Goal: Information Seeking & Learning: Learn about a topic

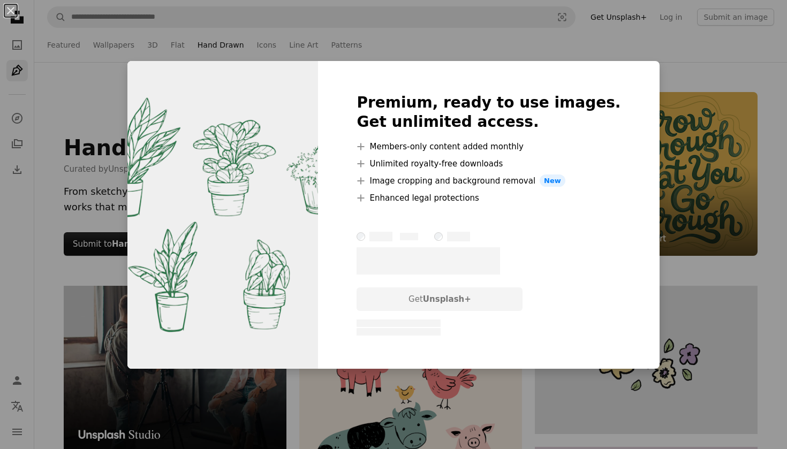
scroll to position [6943, 0]
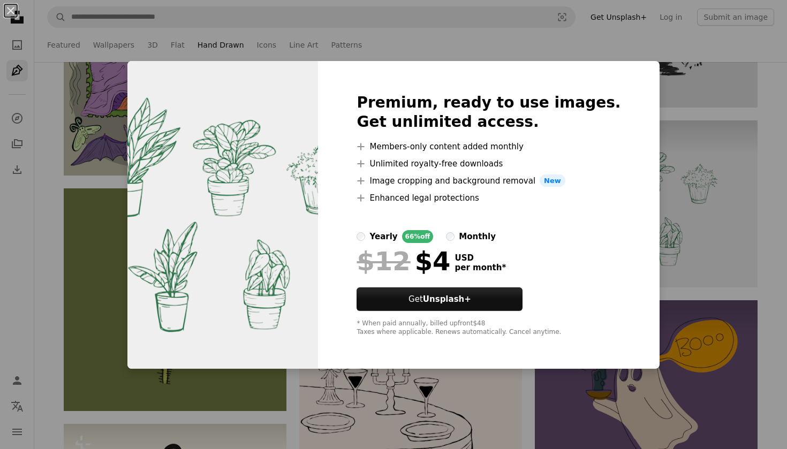
click at [703, 152] on div "An X shape Premium, ready to use images. Get unlimited access. A plus sign Memb…" at bounding box center [393, 224] width 787 height 449
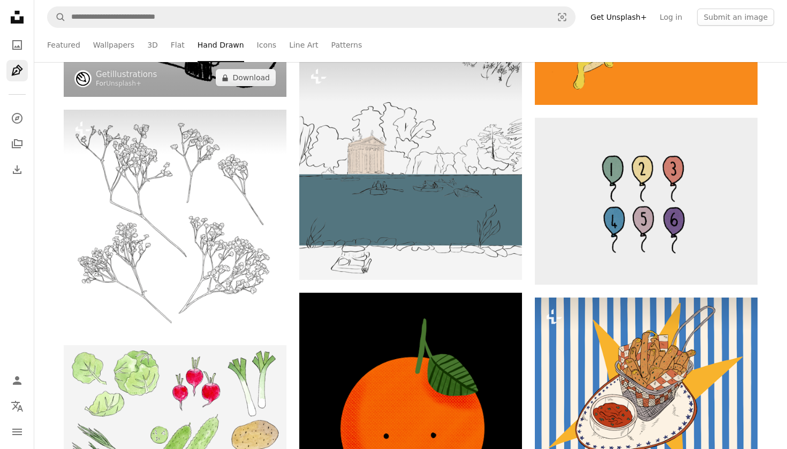
scroll to position [18683, 0]
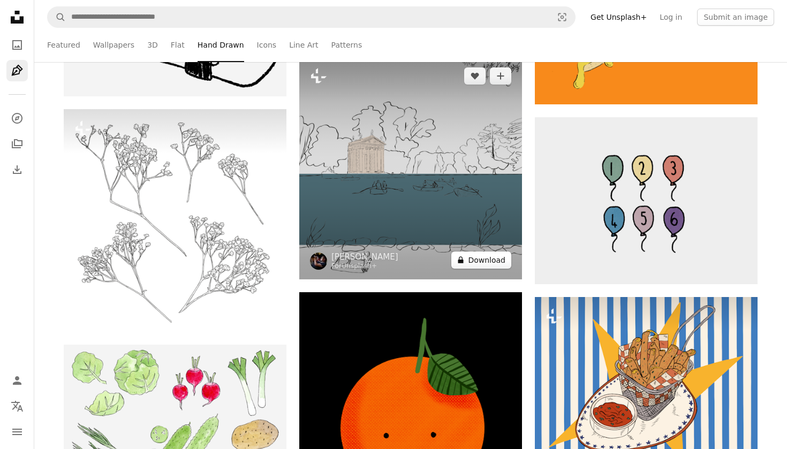
click at [472, 261] on button "A lock Download" at bounding box center [482, 260] width 60 height 17
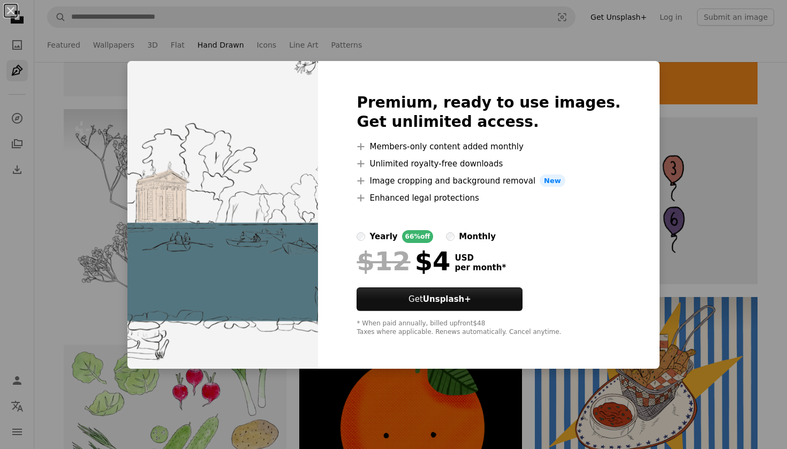
click at [686, 243] on div "An X shape Premium, ready to use images. Get unlimited access. A plus sign Memb…" at bounding box center [393, 224] width 787 height 449
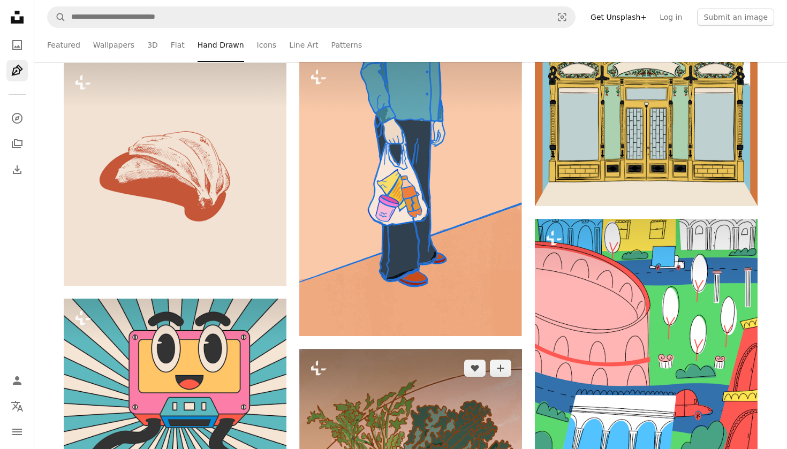
scroll to position [21213, 0]
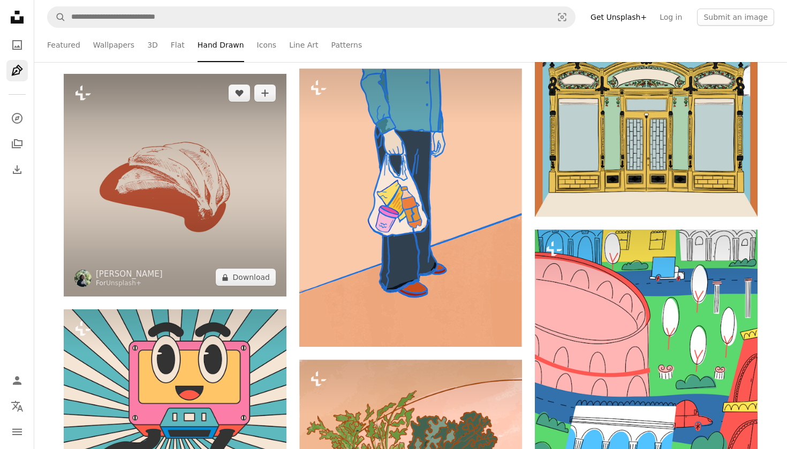
click at [224, 230] on img at bounding box center [175, 185] width 223 height 223
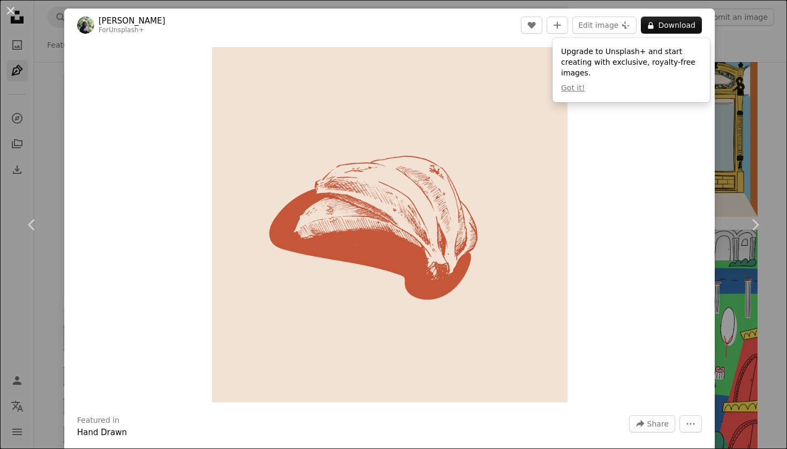
click at [762, 129] on div "An X shape Chevron left Chevron right [PERSON_NAME] For Unsplash+ A heart A plu…" at bounding box center [393, 224] width 787 height 449
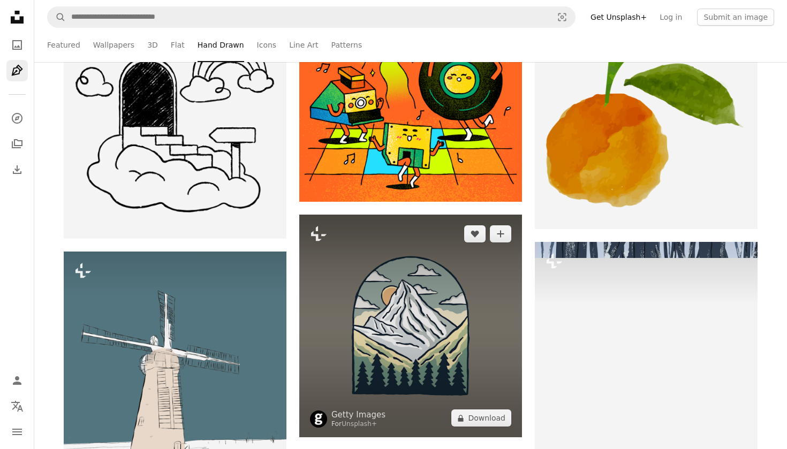
scroll to position [25118, 0]
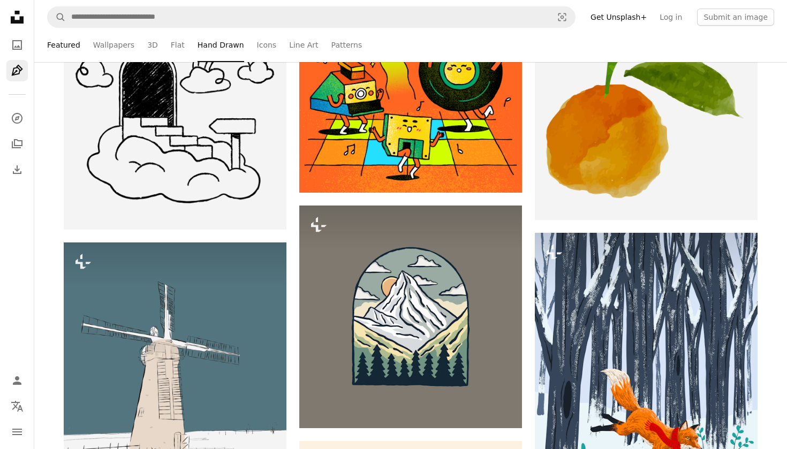
click at [64, 41] on link "Featured" at bounding box center [63, 45] width 33 height 34
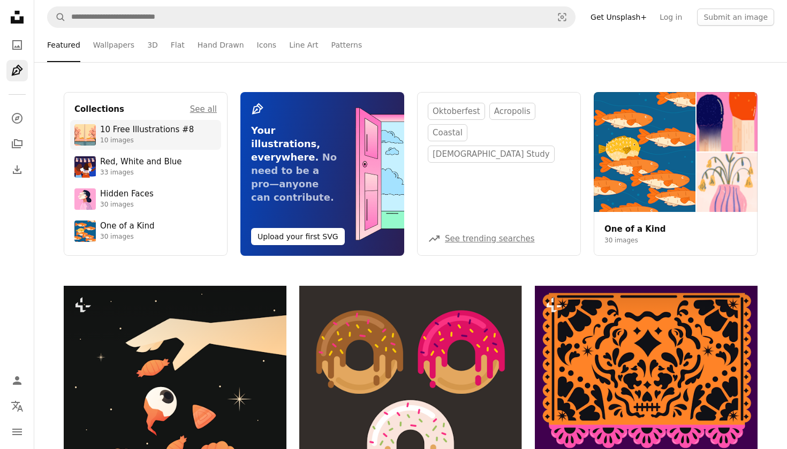
click at [97, 134] on link "10 Free Illustrations #8 10 images" at bounding box center [145, 134] width 142 height 21
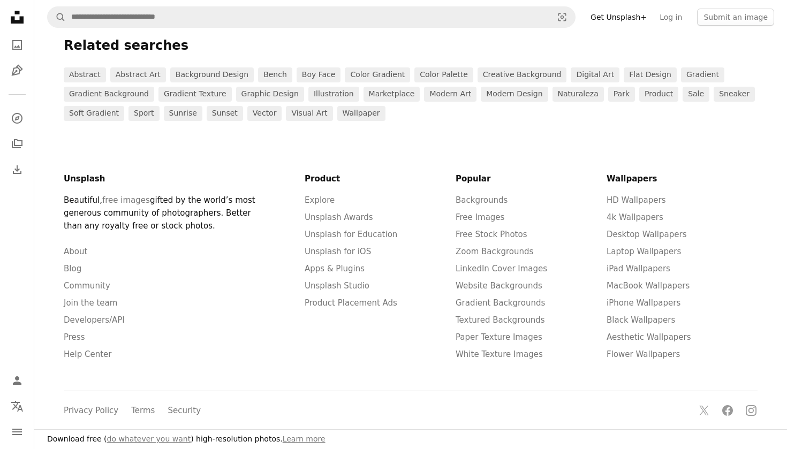
scroll to position [1293, 0]
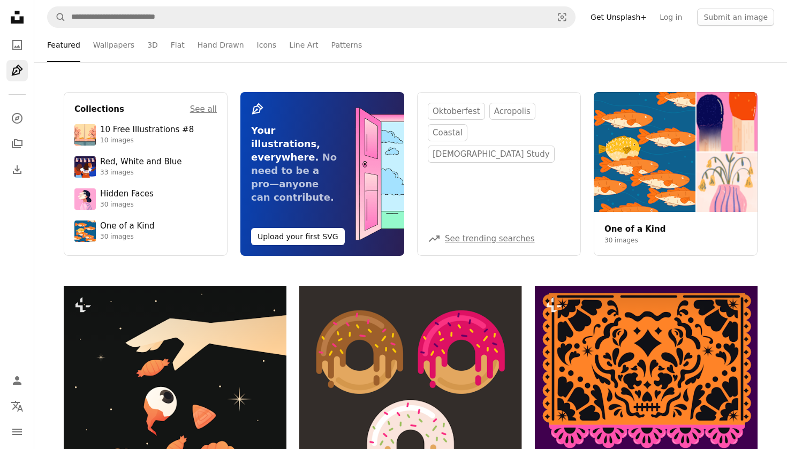
click at [507, 244] on span "See trending searches" at bounding box center [490, 238] width 90 height 13
click at [492, 235] on link "See trending searches" at bounding box center [490, 239] width 90 height 10
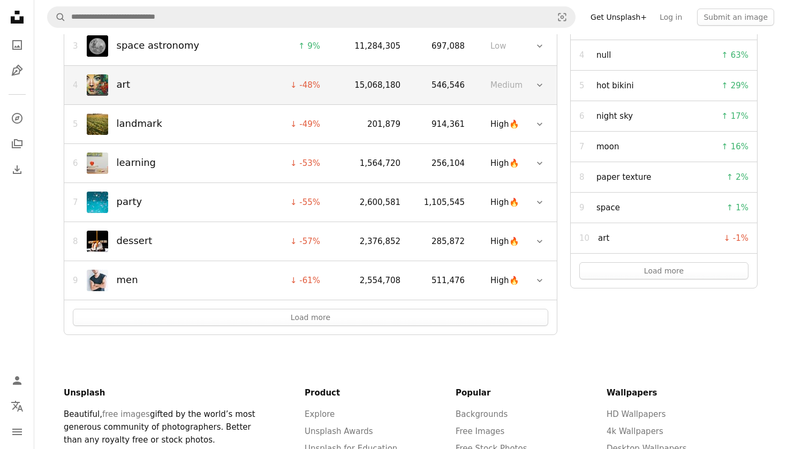
scroll to position [455, 0]
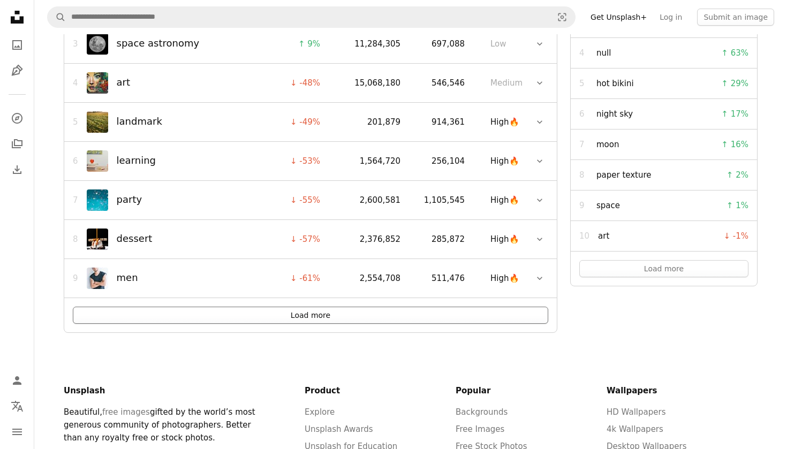
click at [398, 311] on button "Load more" at bounding box center [311, 315] width 476 height 17
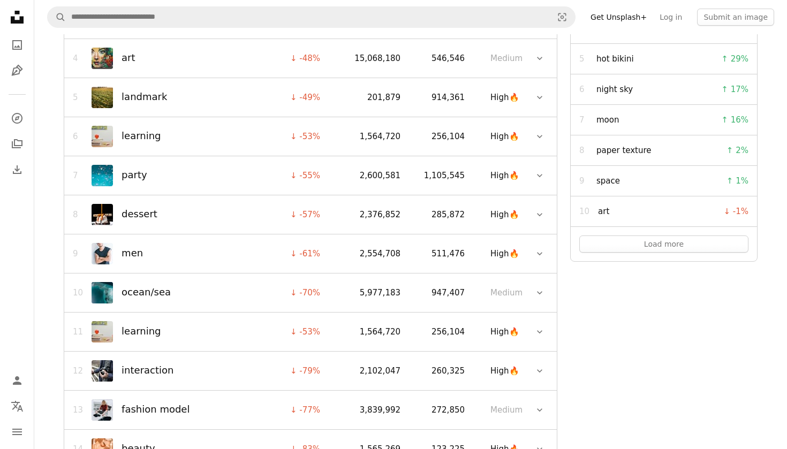
scroll to position [495, 0]
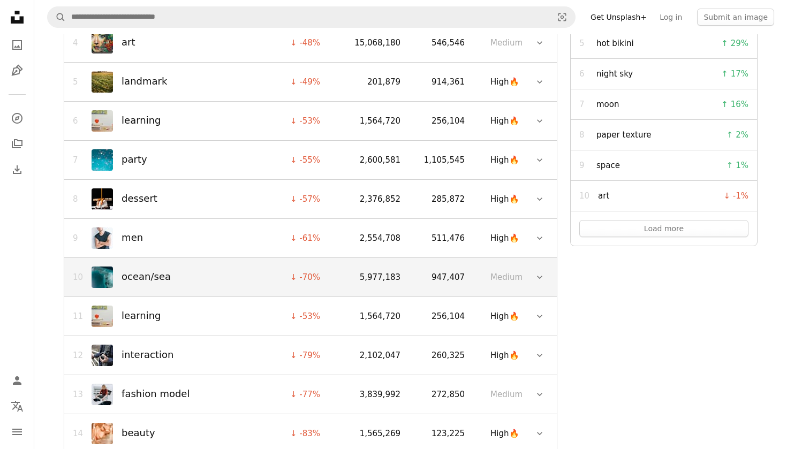
click at [162, 277] on span "ocean/sea" at bounding box center [146, 277] width 49 height 16
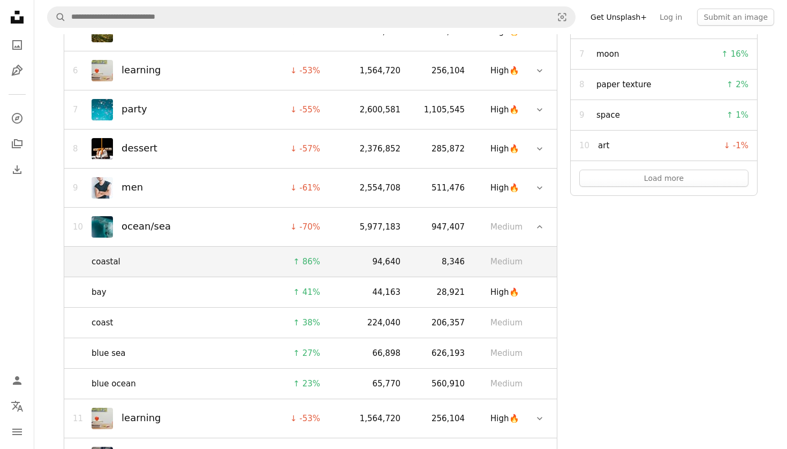
scroll to position [548, 0]
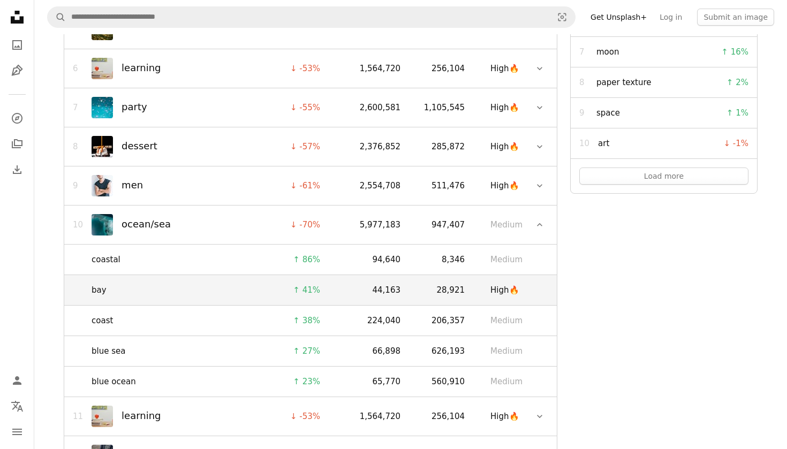
click at [142, 291] on link "bay" at bounding box center [170, 290] width 156 height 13
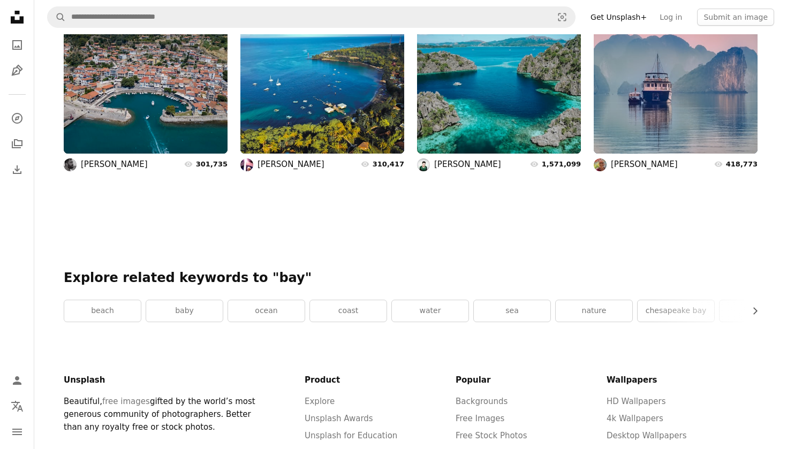
scroll to position [731, 0]
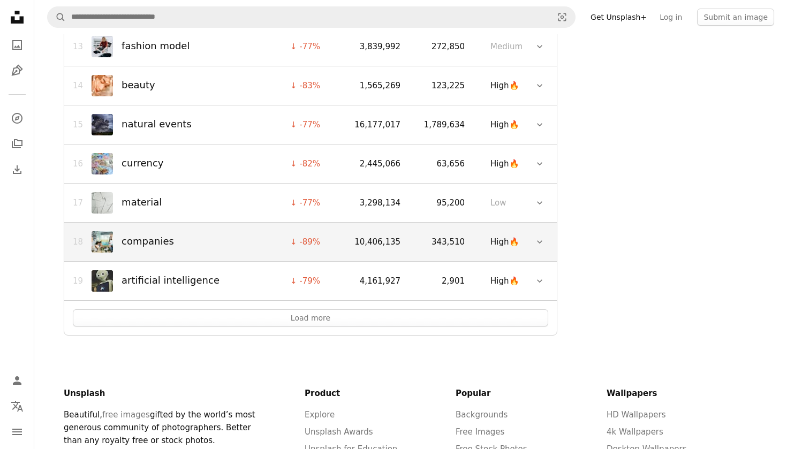
scroll to position [848, 0]
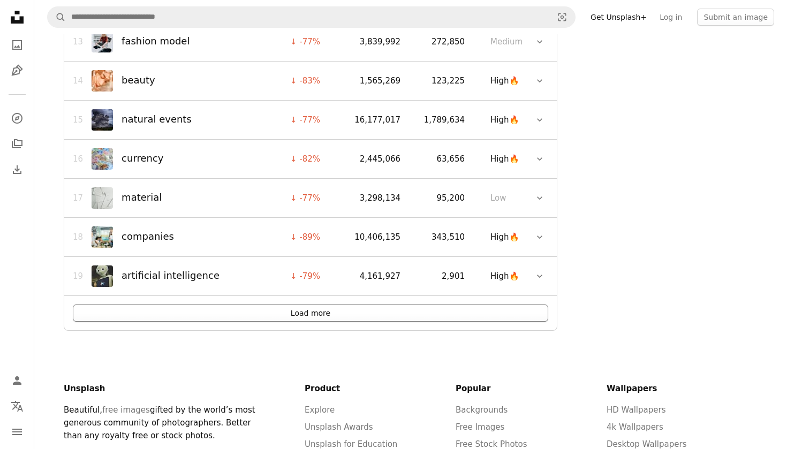
click at [142, 312] on button "Load more" at bounding box center [311, 313] width 476 height 17
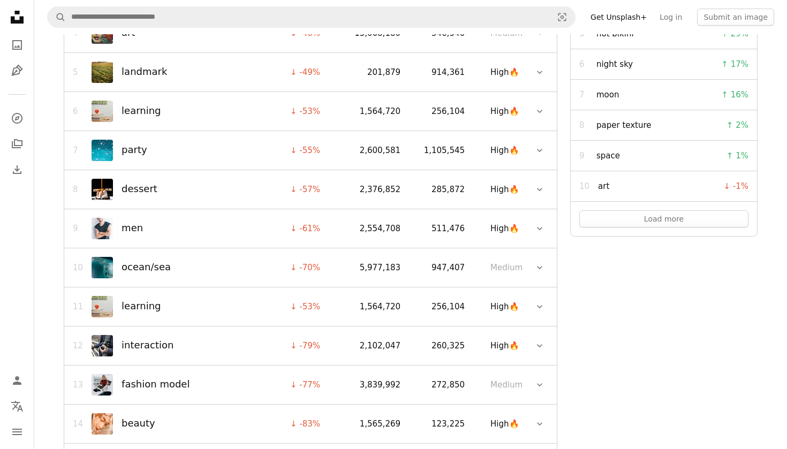
scroll to position [487, 0]
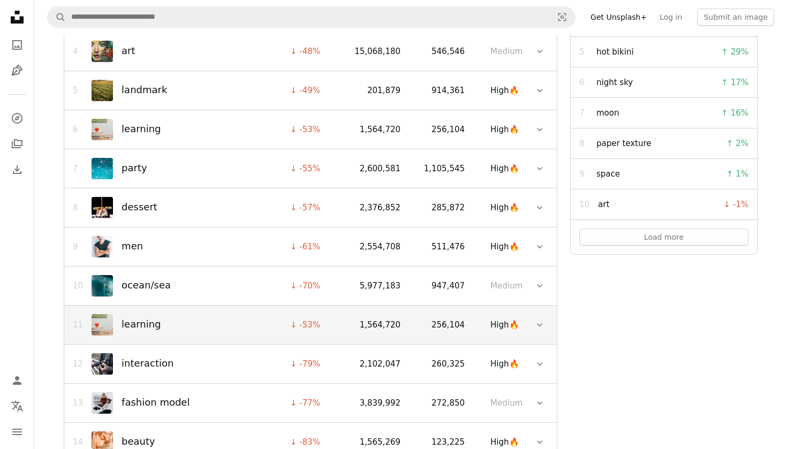
click at [142, 323] on span "learning" at bounding box center [141, 325] width 39 height 16
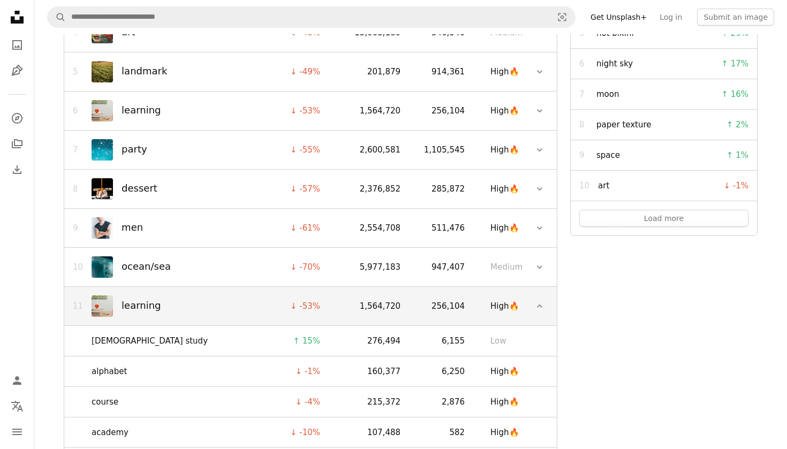
scroll to position [510, 0]
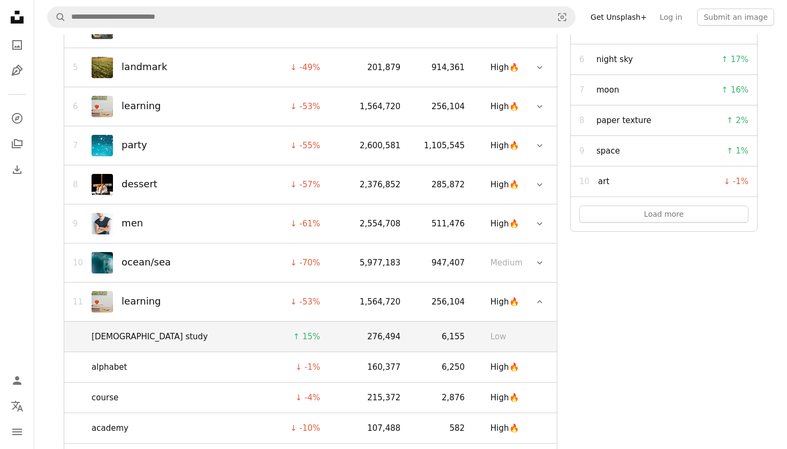
click at [124, 335] on link "[DEMOGRAPHIC_DATA] study" at bounding box center [170, 336] width 156 height 13
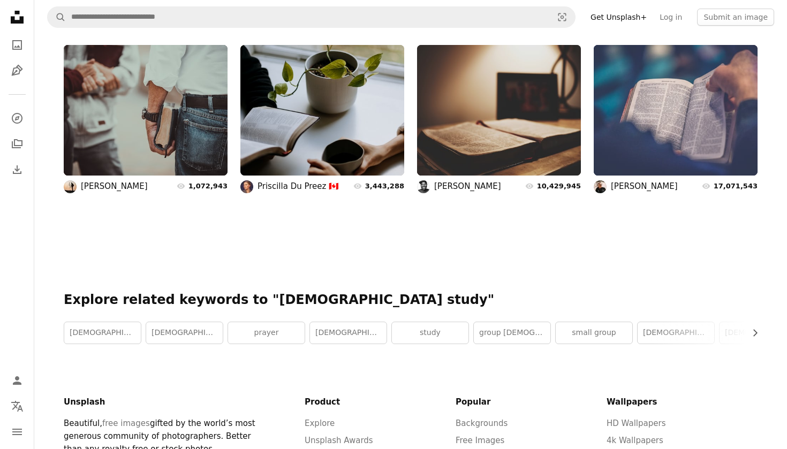
scroll to position [734, 0]
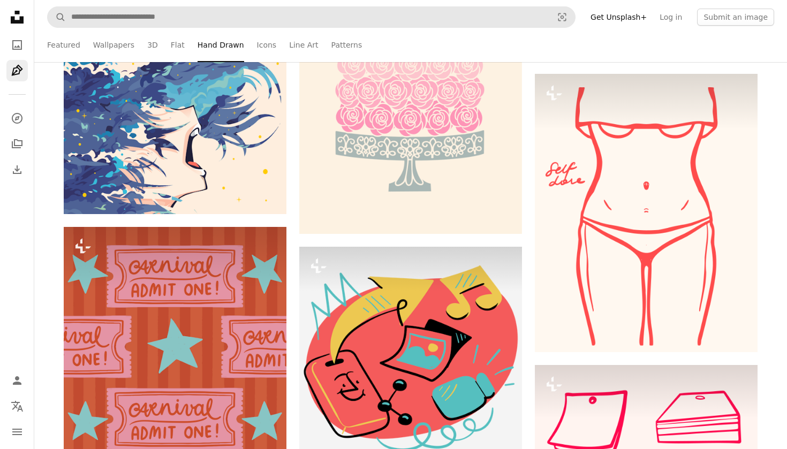
scroll to position [25593, 0]
